Goal: Task Accomplishment & Management: Use online tool/utility

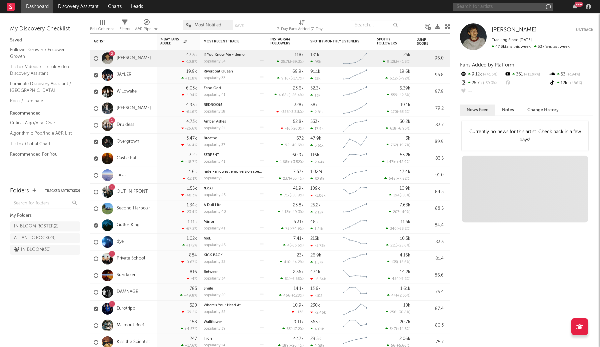
click at [464, 6] on input "text" at bounding box center [504, 7] width 100 height 8
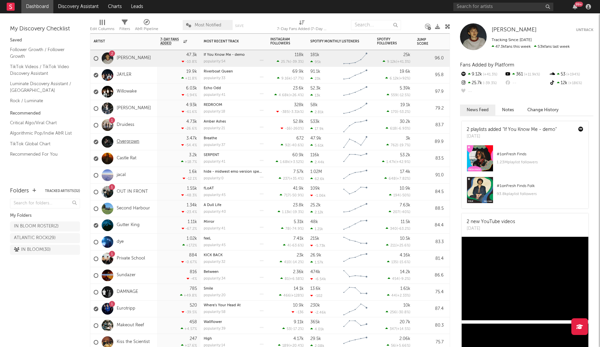
click at [130, 142] on link "Overgrown" at bounding box center [128, 142] width 23 height 6
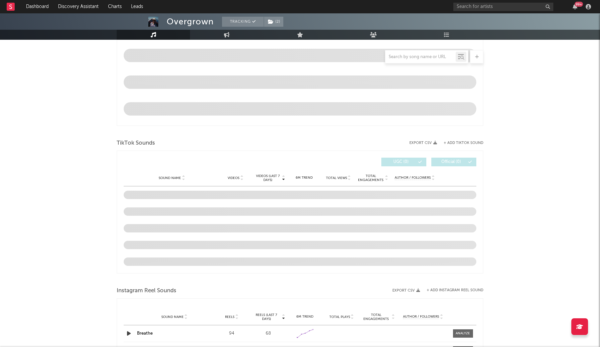
select select "1w"
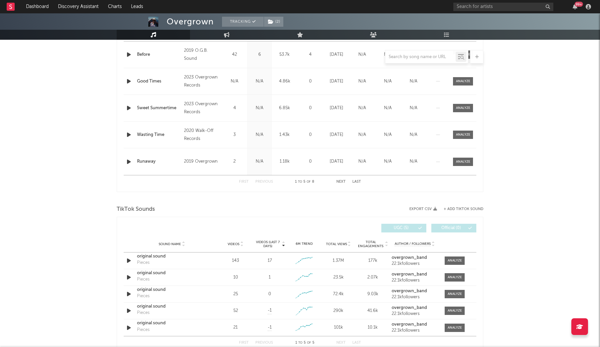
scroll to position [300, 0]
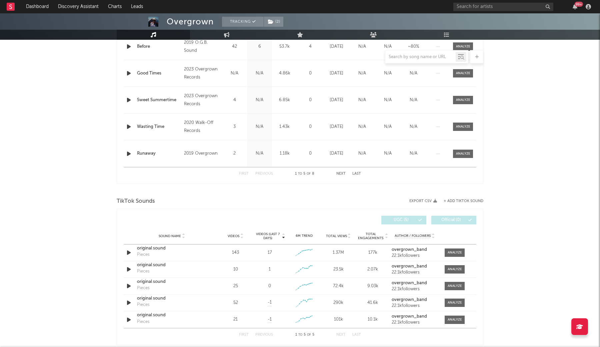
click at [340, 237] on span "Total Views" at bounding box center [336, 236] width 21 height 4
click at [267, 236] on span "Videos (last 7 days)" at bounding box center [267, 236] width 27 height 8
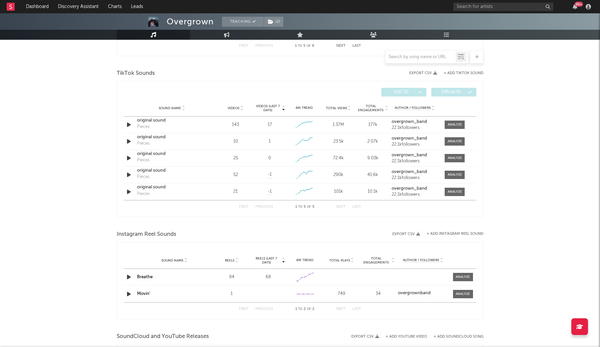
scroll to position [416, 0]
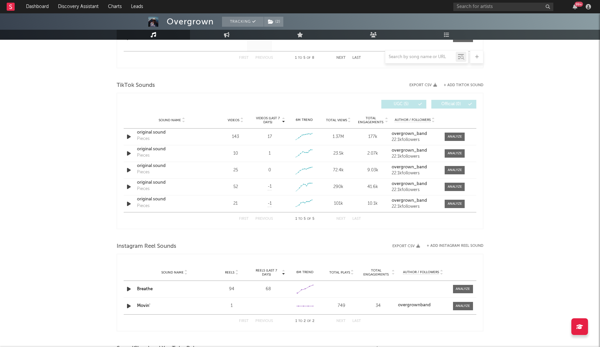
click at [456, 87] on button "+ Add TikTok Sound" at bounding box center [464, 85] width 40 height 4
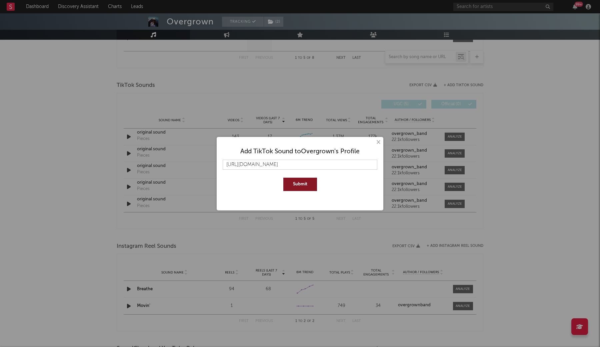
type input "[URL][DOMAIN_NAME]"
click at [308, 187] on button "Submit" at bounding box center [301, 183] width 34 height 13
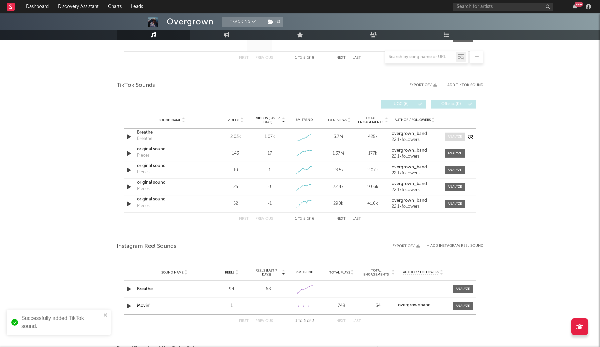
click at [450, 135] on div at bounding box center [455, 136] width 14 height 5
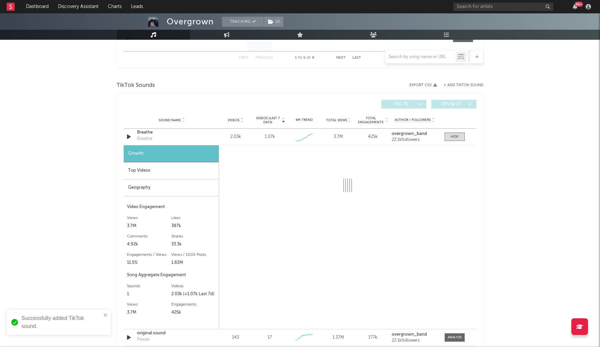
select select "1w"
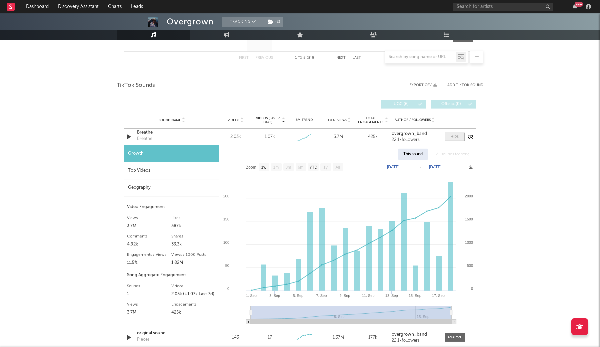
click at [454, 137] on div at bounding box center [455, 136] width 8 height 5
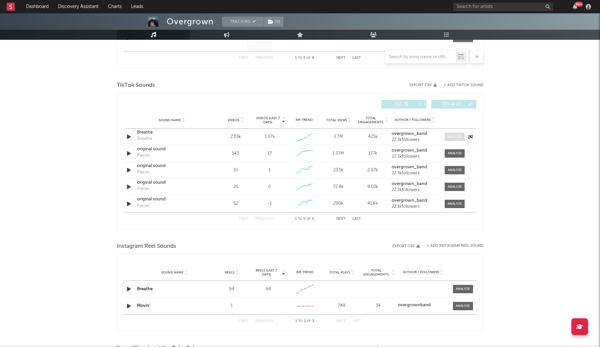
click at [454, 137] on div at bounding box center [455, 136] width 14 height 5
select select "1w"
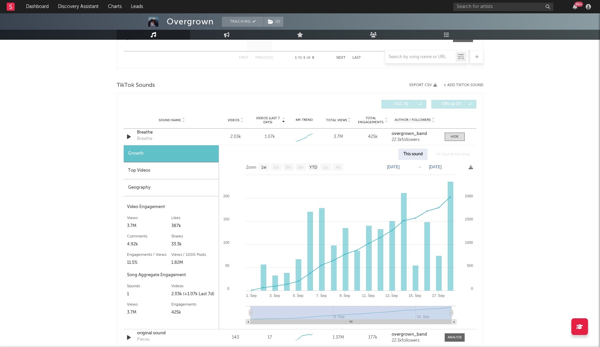
click at [446, 157] on div "All sounds for song" at bounding box center [453, 153] width 44 height 11
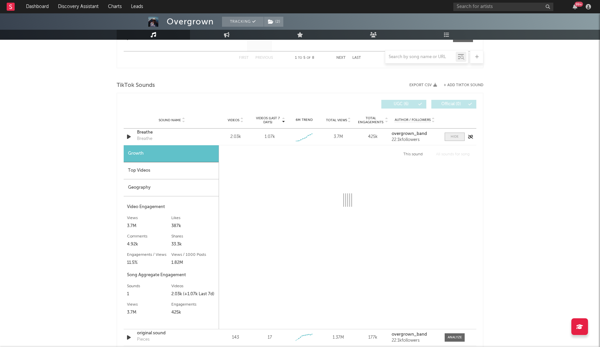
select select "1w"
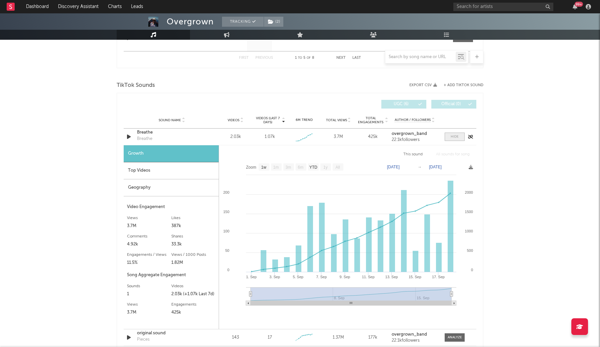
click at [451, 138] on div at bounding box center [455, 136] width 8 height 5
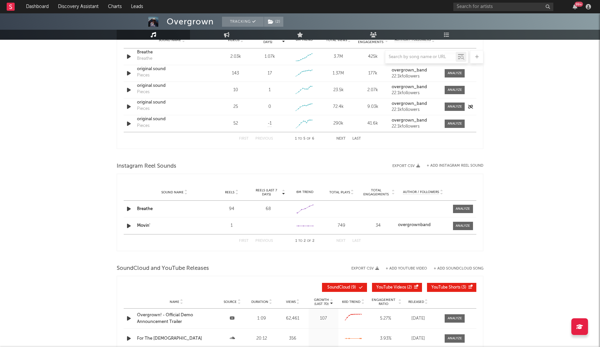
scroll to position [526, 0]
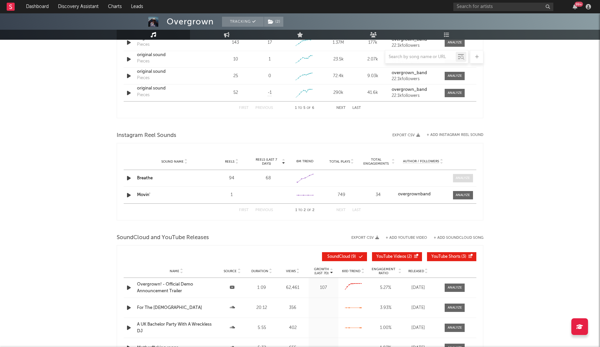
click at [459, 179] on div at bounding box center [463, 177] width 14 height 5
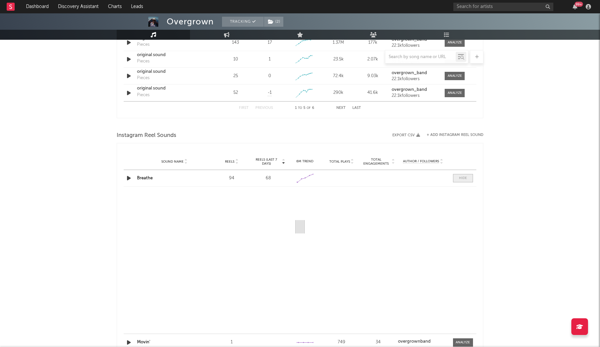
select select "1w"
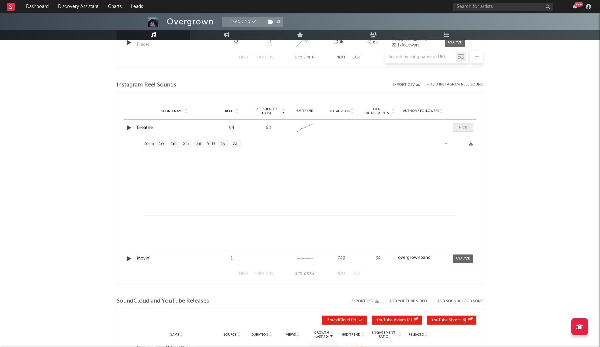
scroll to position [577, 0]
click at [144, 127] on link "Breathe" at bounding box center [145, 127] width 16 height 4
